Goal: Find specific page/section: Find specific page/section

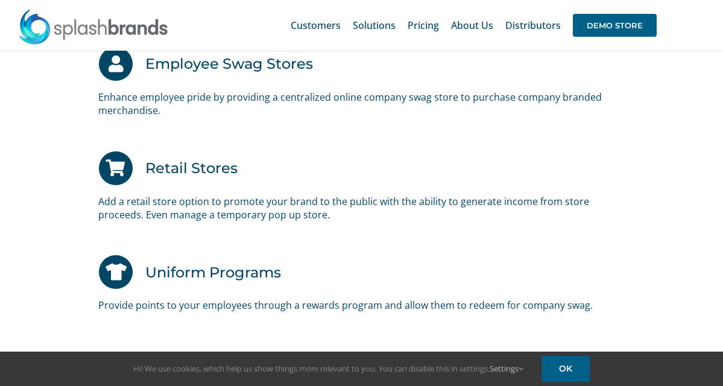
scroll to position [2649, 0]
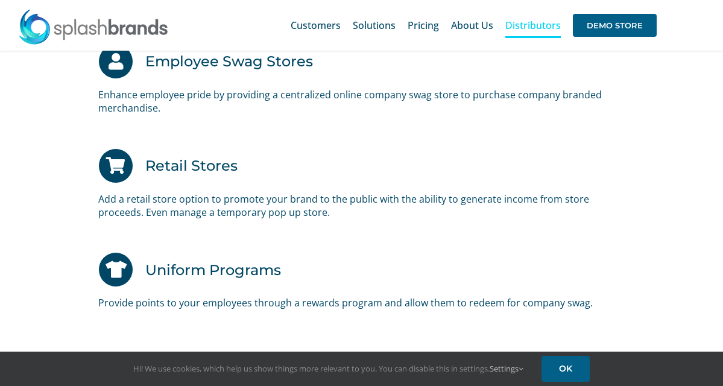
click at [519, 27] on span "Distributors" at bounding box center [534, 26] width 56 height 10
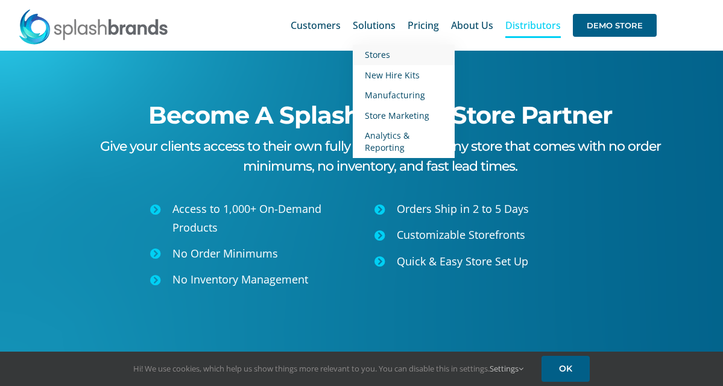
click at [382, 54] on span "Stores" at bounding box center [377, 54] width 25 height 11
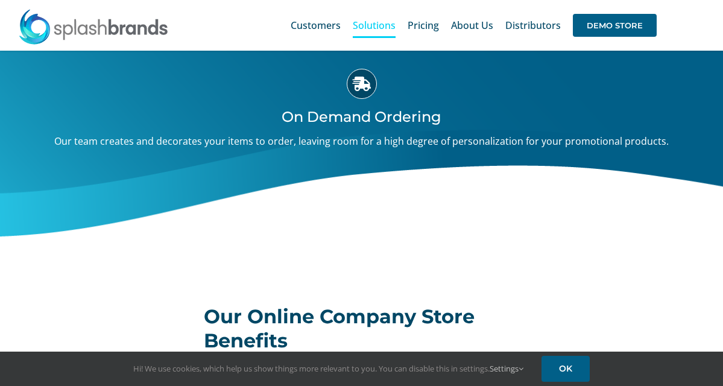
scroll to position [448, 0]
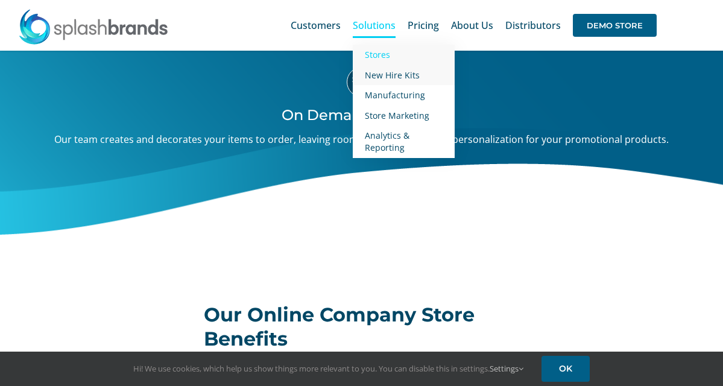
click at [387, 74] on span "New Hire Kits" at bounding box center [392, 74] width 55 height 11
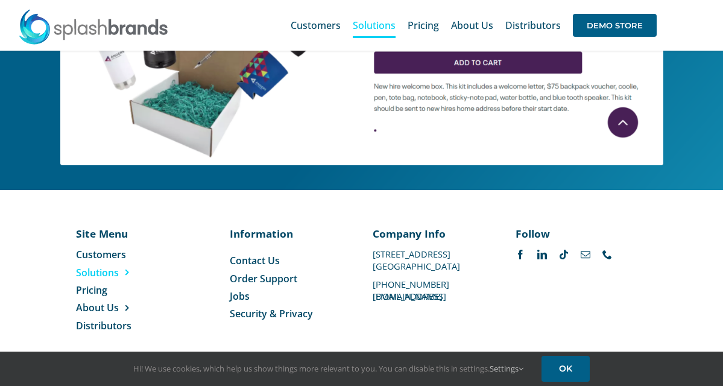
scroll to position [745, 0]
